Goal: Task Accomplishment & Management: Use online tool/utility

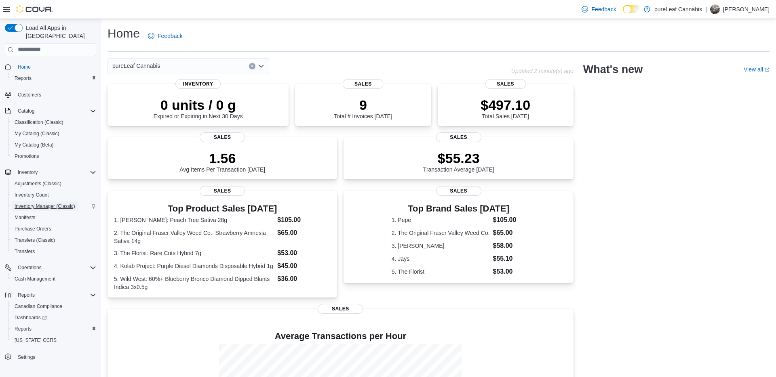
click at [34, 203] on span "Inventory Manager (Classic)" at bounding box center [45, 206] width 61 height 6
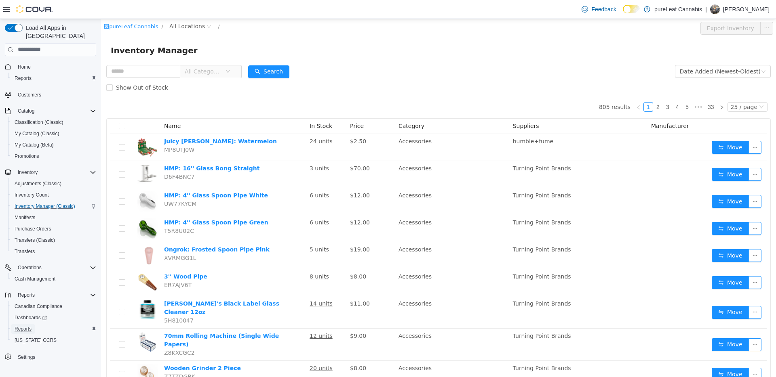
click at [25, 326] on span "Reports" at bounding box center [23, 329] width 17 height 6
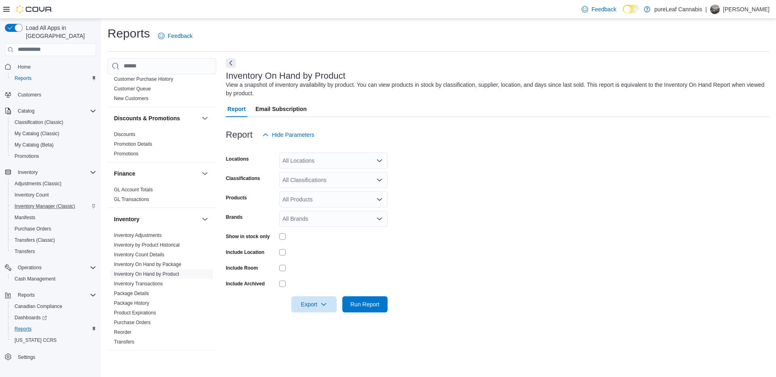
scroll to position [124, 0]
click at [132, 273] on link "Inventory On Hand by Product" at bounding box center [146, 274] width 65 height 6
click at [328, 179] on div "All Classifications" at bounding box center [333, 180] width 108 height 16
drag, startPoint x: 319, startPoint y: 204, endPoint x: 316, endPoint y: 219, distance: 15.2
click at [316, 219] on div "pureLeaf Cannabis Flower Pre-Roll Infused Pre-Rolls Vapes Hash Concentrates Edi…" at bounding box center [333, 305] width 108 height 234
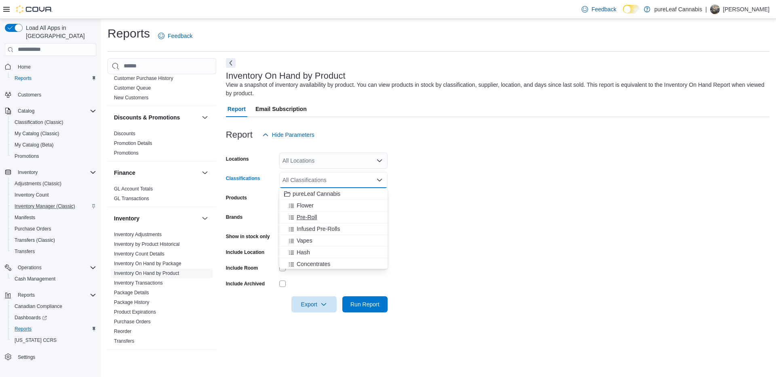
click at [316, 219] on span "Pre-Roll" at bounding box center [307, 217] width 21 height 8
click at [316, 219] on span "Infused Pre-Rolls" at bounding box center [318, 217] width 43 height 8
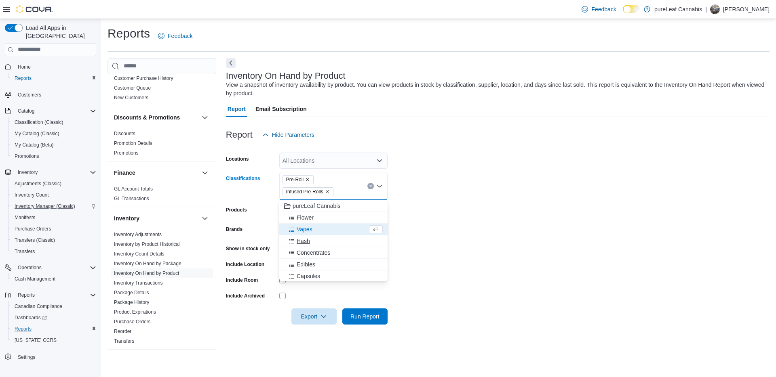
click at [307, 243] on span "Hash" at bounding box center [303, 241] width 13 height 8
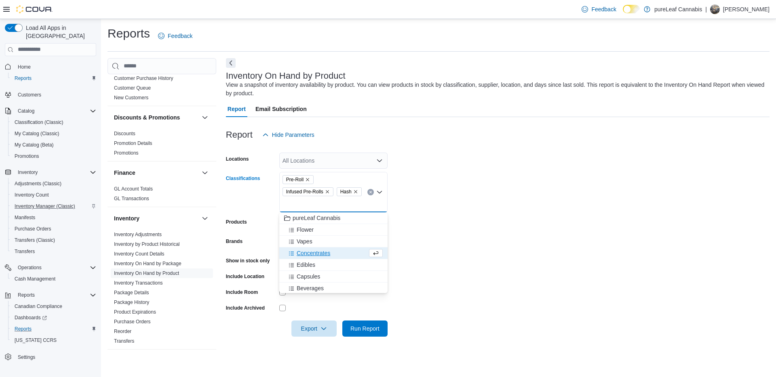
click at [303, 253] on span "Concentrates" at bounding box center [314, 253] width 34 height 8
click at [303, 278] on span "Beverages" at bounding box center [310, 277] width 27 height 8
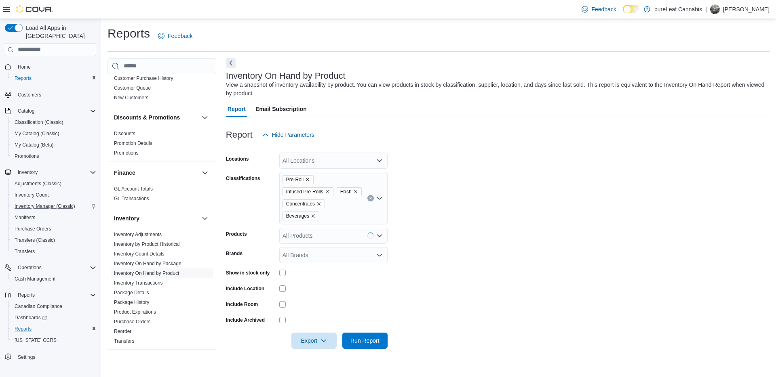
click at [504, 253] on form "Locations All Locations Classifications Pre-Roll Infused Pre-Rolls Hash Concent…" at bounding box center [498, 246] width 544 height 206
click at [307, 343] on span "Export" at bounding box center [314, 341] width 36 height 16
click at [316, 294] on span "Export to Excel" at bounding box center [314, 291] width 36 height 6
